Goal: Task Accomplishment & Management: Manage account settings

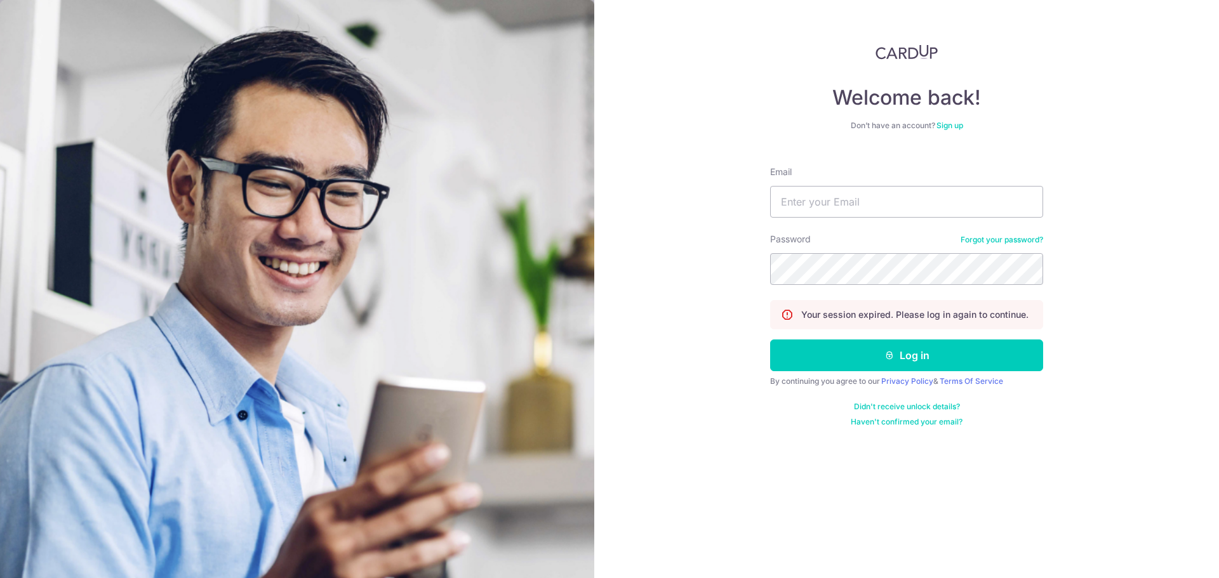
type input "[EMAIL_ADDRESS][DOMAIN_NAME]"
click at [770, 340] on button "Log in" at bounding box center [906, 356] width 273 height 32
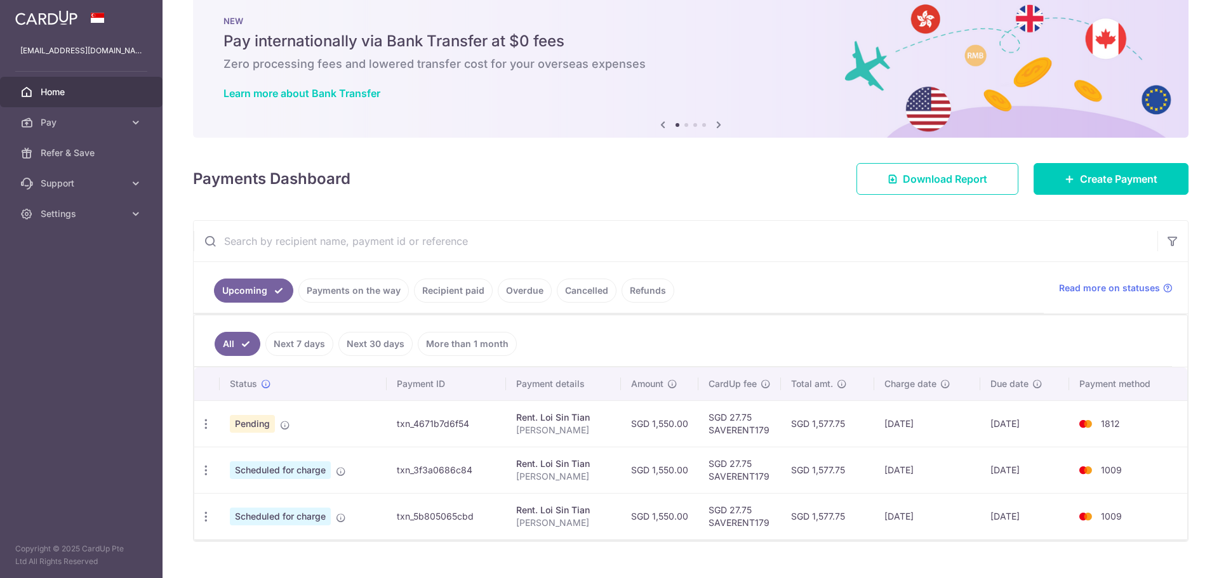
scroll to position [48, 0]
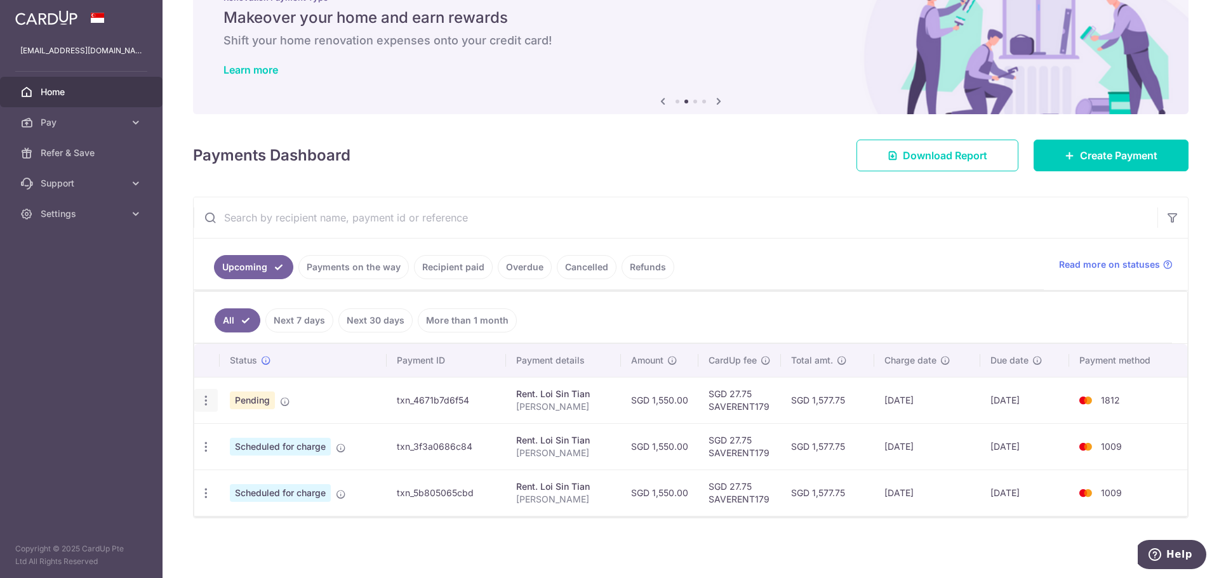
click at [206, 396] on icon "button" at bounding box center [205, 400] width 13 height 13
click at [243, 471] on span "Cancel payment" at bounding box center [273, 466] width 85 height 15
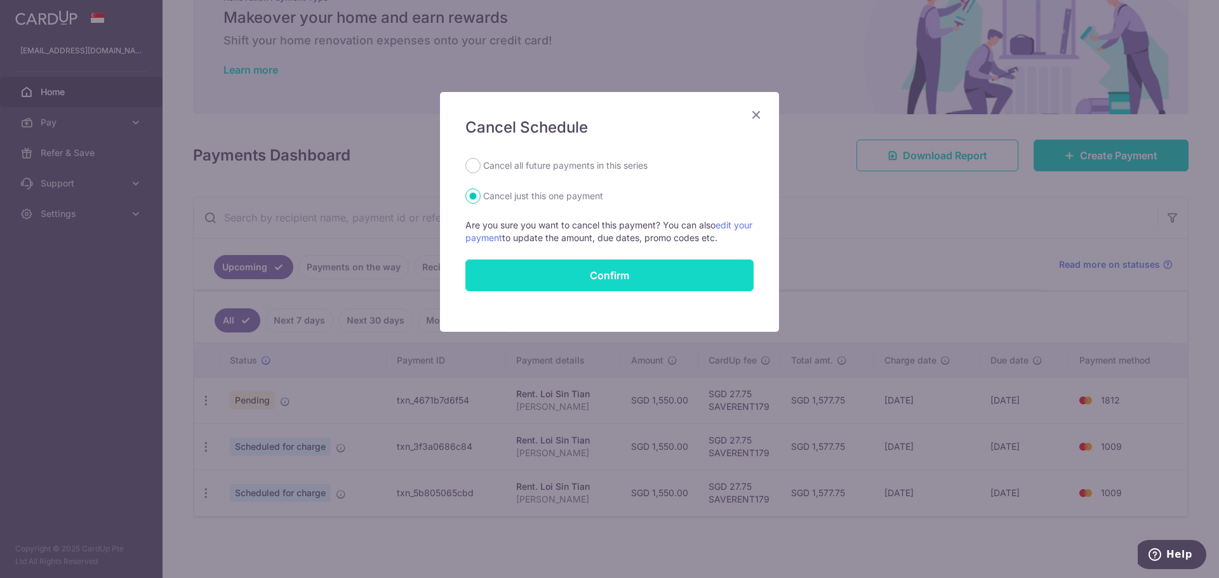
click at [573, 284] on button "Confirm" at bounding box center [609, 276] width 288 height 32
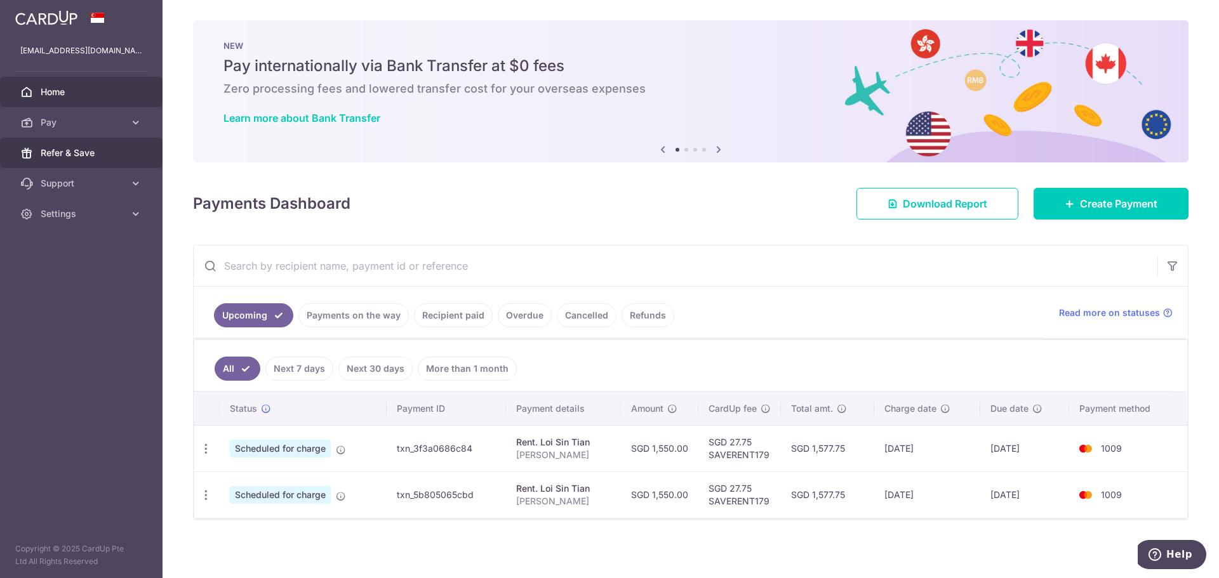
click at [89, 152] on span "Refer & Save" at bounding box center [83, 153] width 84 height 13
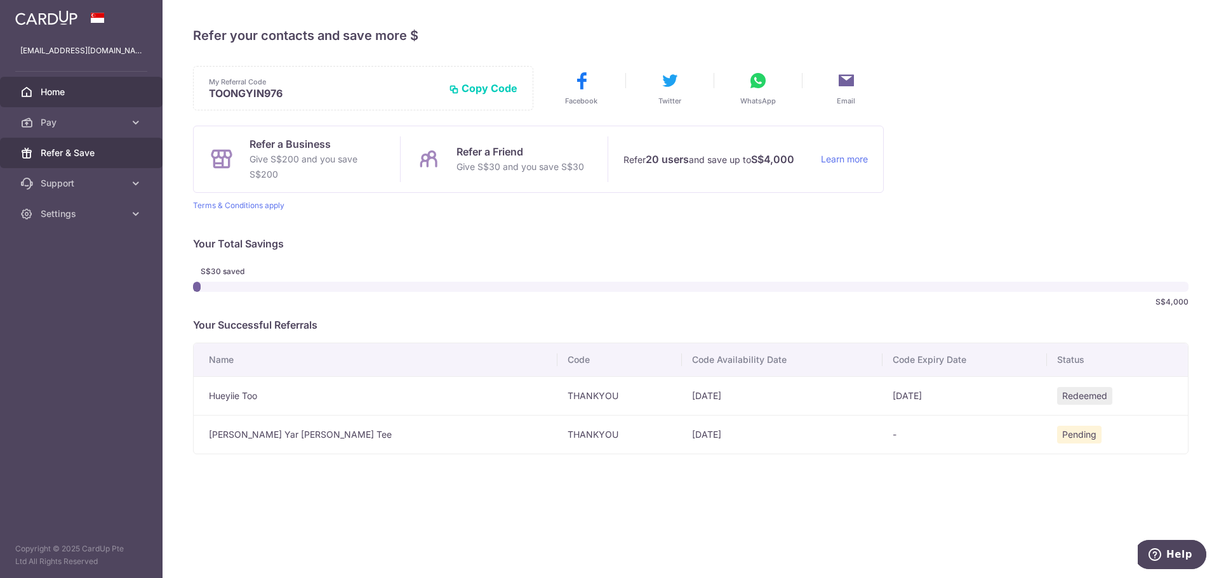
click at [65, 94] on span "Home" at bounding box center [83, 92] width 84 height 13
